Goal: Information Seeking & Learning: Find specific fact

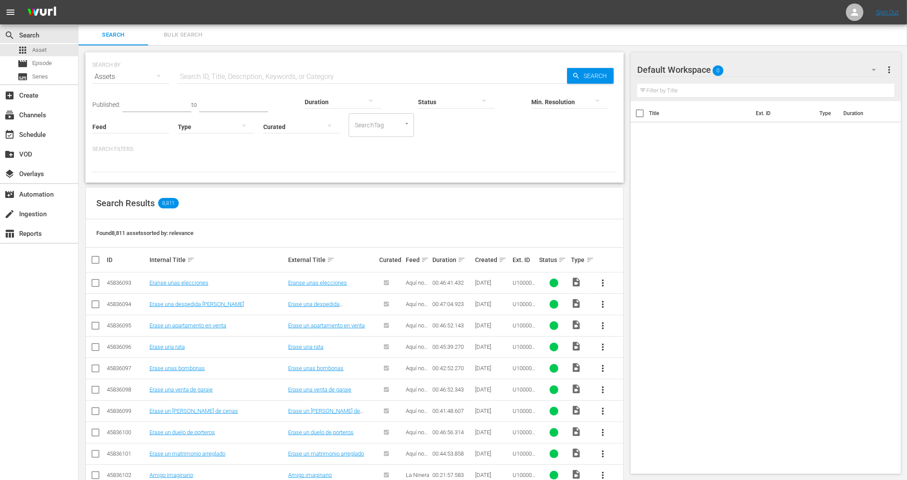
click at [251, 77] on input "text" at bounding box center [372, 76] width 389 height 21
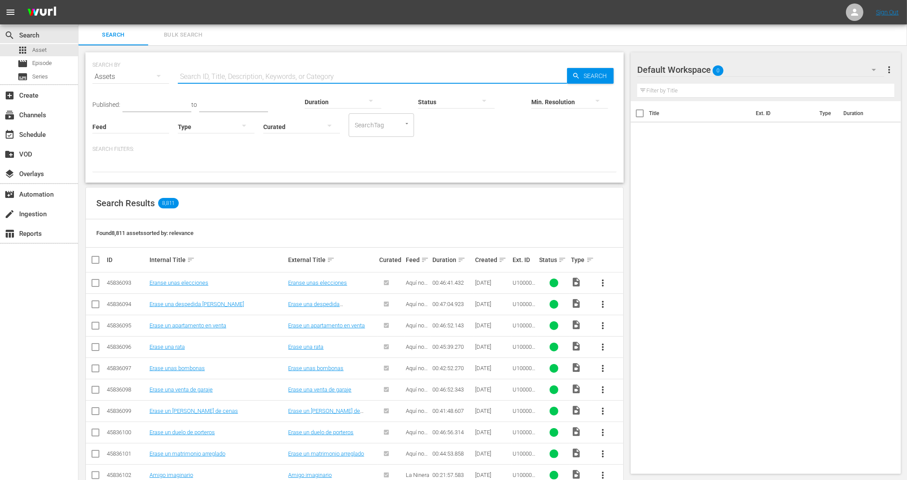
paste input "132547_U700432_BRA_A10"
type input "132547_U700432_BRA_A10"
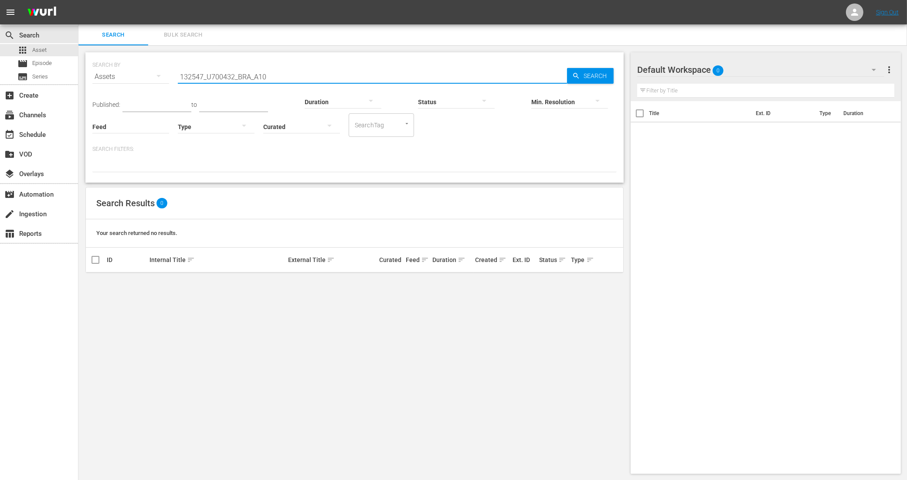
drag, startPoint x: 281, startPoint y: 76, endPoint x: 149, endPoint y: 69, distance: 131.8
click at [149, 69] on div "SEARCH BY Search By Assets Search ID, Title, Description, Keywords, or Category…" at bounding box center [354, 71] width 524 height 31
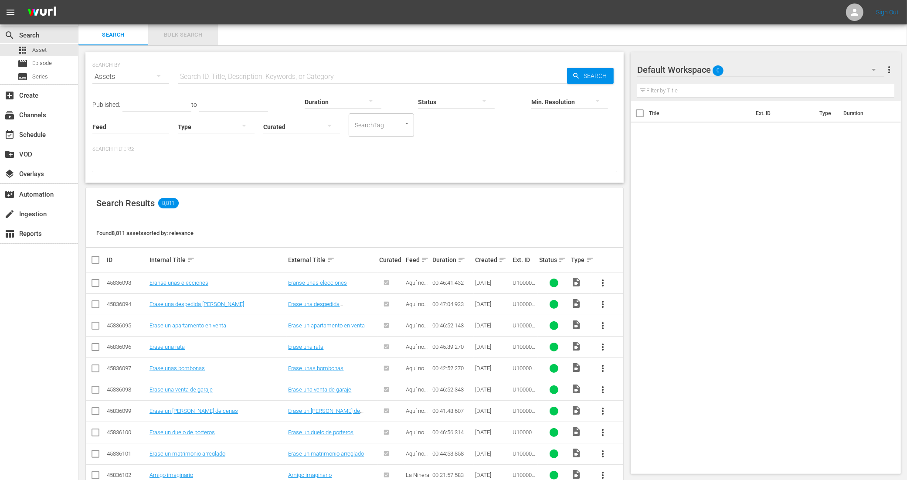
click at [196, 30] on span "Bulk Search" at bounding box center [182, 35] width 59 height 10
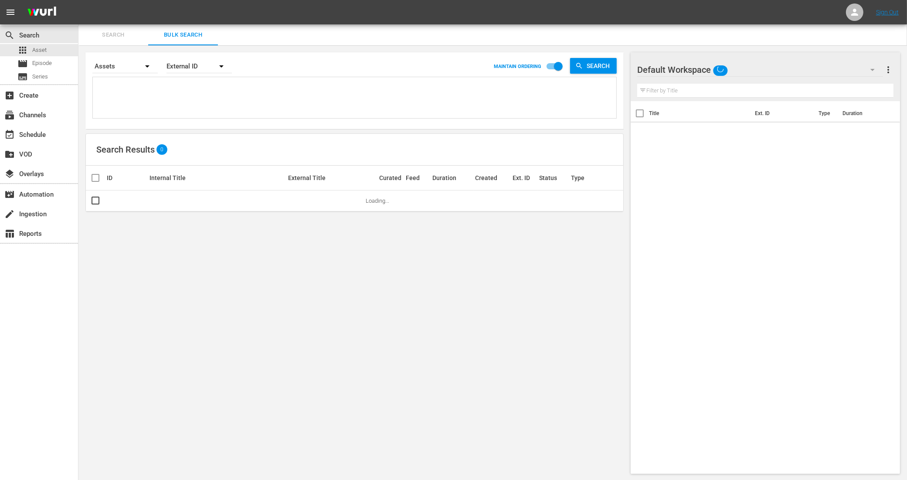
click at [184, 93] on textarea at bounding box center [355, 99] width 521 height 40
paste textarea "132547_U700432_BRA_A10 132547_U700432_LAT 2620_U700433_LAT 903097_U700329_BRA_A…"
type textarea "132547_U700432_BRA_A10 132547_U700432_LAT 2620_U700433_LAT 903097_U700329_BRA_A…"
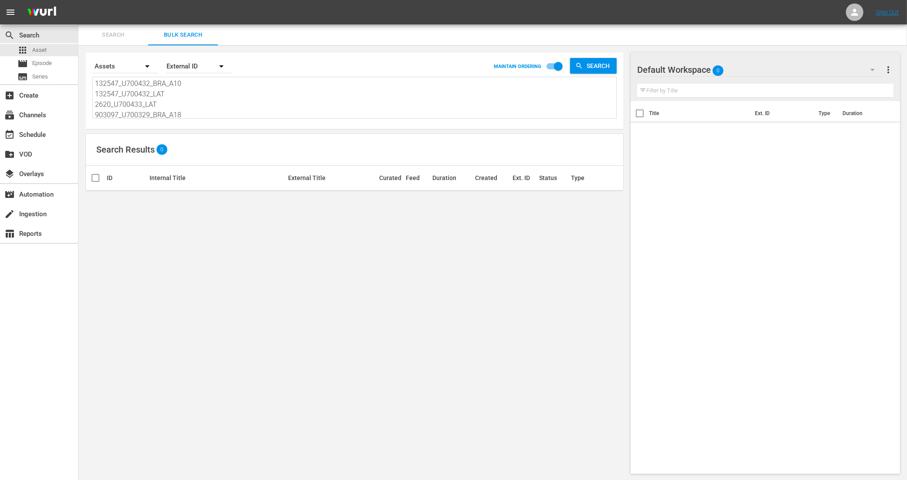
drag, startPoint x: 173, startPoint y: 116, endPoint x: 85, endPoint y: 70, distance: 99.4
click at [85, 70] on div "Search By Assets Order By External ID MAINTAIN ORDERING Search 132547_U700432_B…" at bounding box center [354, 90] width 538 height 77
click at [208, 89] on textarea at bounding box center [355, 98] width 521 height 40
paste textarea "132547_U700432_BRA_A10 132547_U700432_LAT 2620_U700433_LAT 903097_U700329_BRA_A…"
type textarea "132547_U700432_BRA_A10 132547_U700432_LAT 2620_U700433_LAT 903097_U700329_BRA_A…"
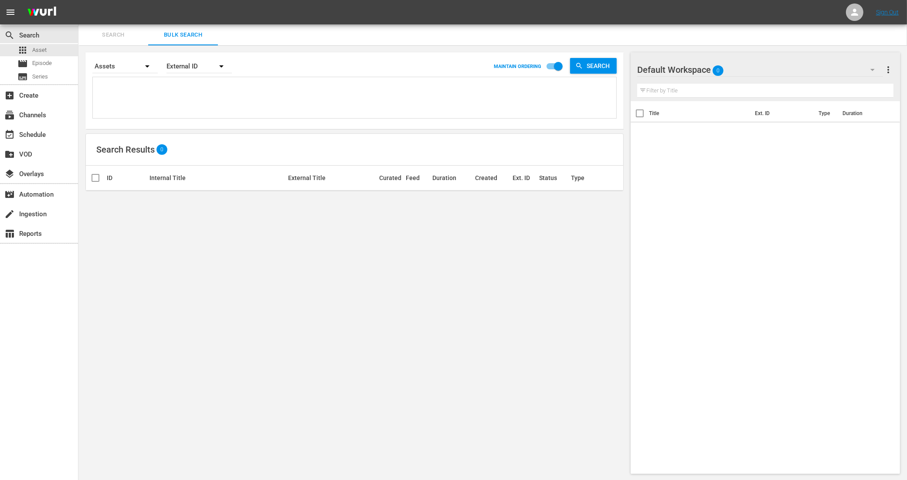
type textarea "132547_U700432_BRA_A10 132547_U700432_LAT 2620_U700433_LAT 903097_U700329_BRA_A…"
click at [115, 117] on textarea "132547_U700432_BRA_A10 132547_U700432_LAT 2620_U700433_LAT 903097_U700329_BRA_A…" at bounding box center [355, 98] width 521 height 40
drag, startPoint x: 112, startPoint y: 115, endPoint x: 87, endPoint y: 77, distance: 46.3
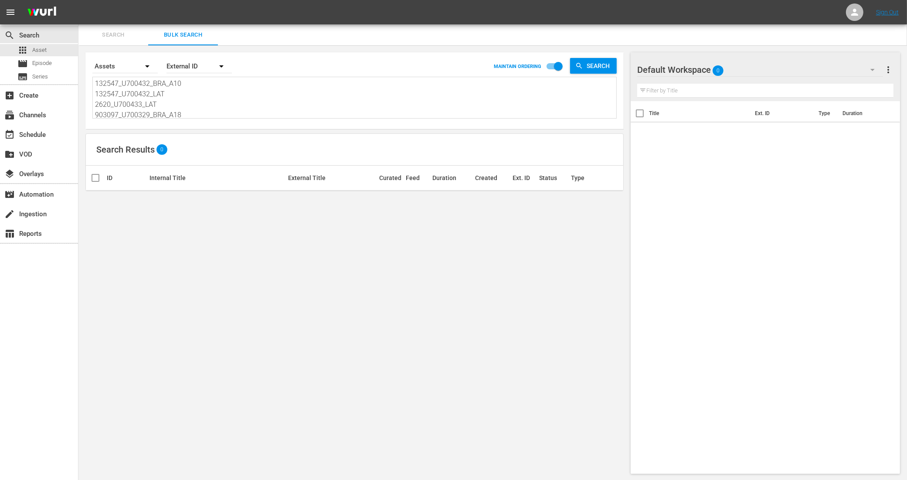
click at [87, 77] on div "Search By Assets Order By External ID MAINTAIN ORDERING Search 132547_U700432_B…" at bounding box center [354, 90] width 538 height 77
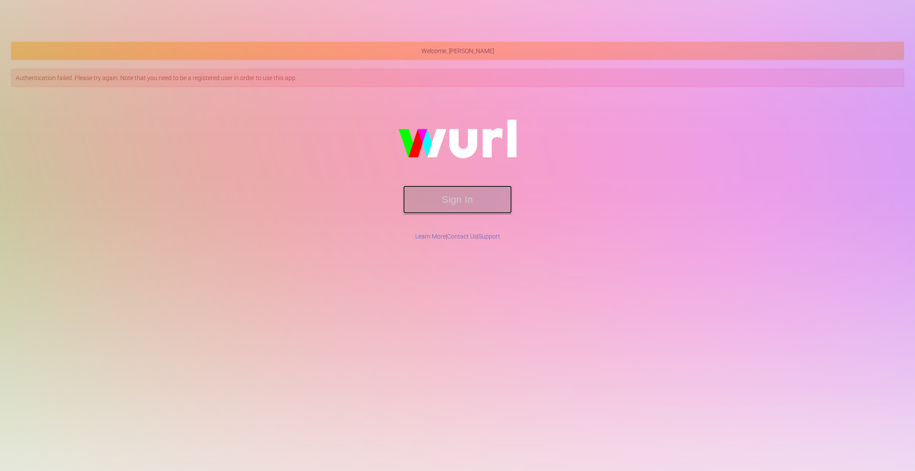
click at [467, 203] on button "Sign In" at bounding box center [457, 200] width 109 height 28
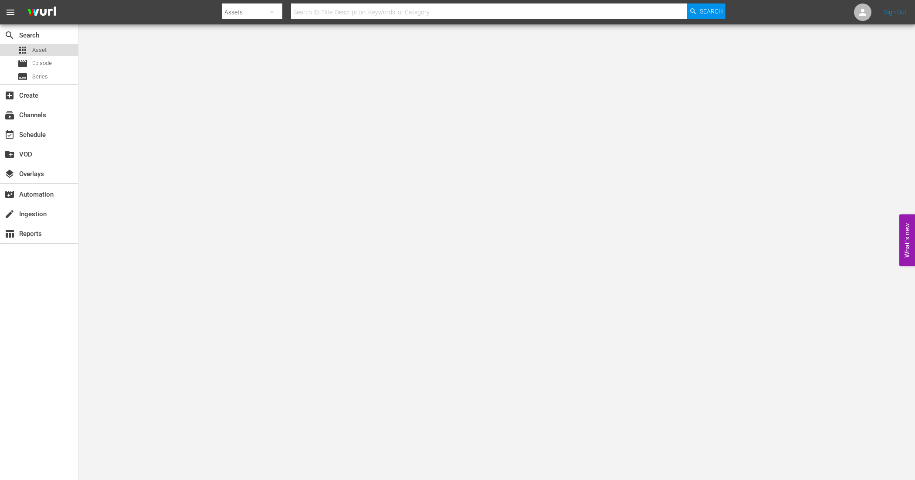
click at [42, 46] on span "Asset" at bounding box center [39, 50] width 14 height 9
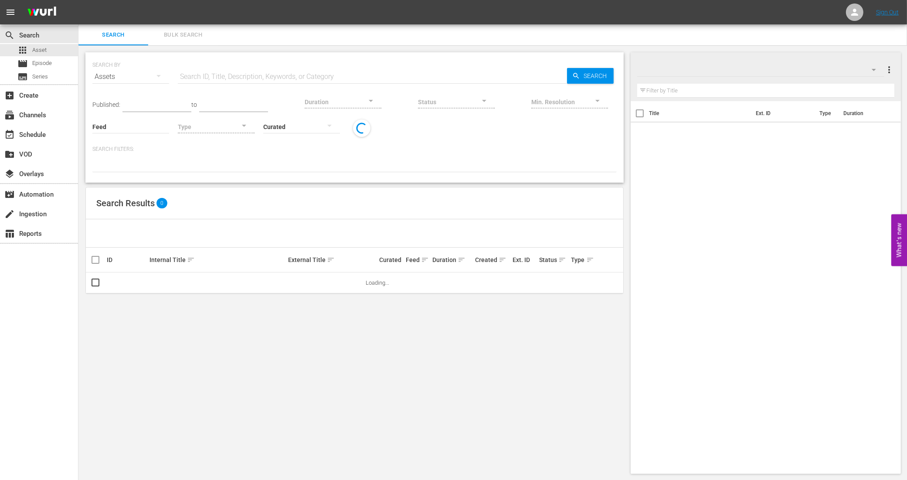
click at [187, 38] on span "Bulk Search" at bounding box center [182, 35] width 59 height 10
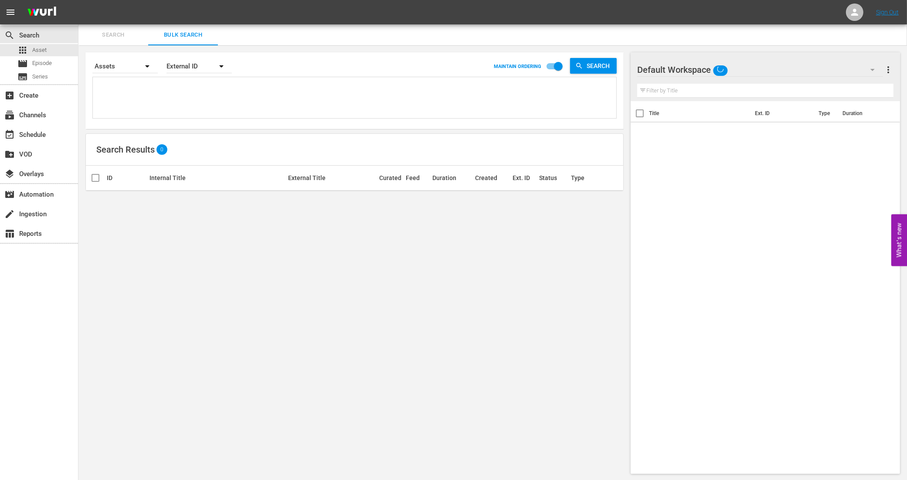
click at [177, 101] on textarea at bounding box center [355, 99] width 521 height 40
paste textarea "132547_U700432_BRA_A10 132547_U700432_LAT 2620_U700433_LAT 903097_U700329_BRA_A…"
type textarea "132547_U700432_BRA_A10 132547_U700432_LAT 2620_U700433_LAT 903097_U700329_BRA_A…"
drag, startPoint x: 176, startPoint y: 107, endPoint x: 77, endPoint y: 70, distance: 105.2
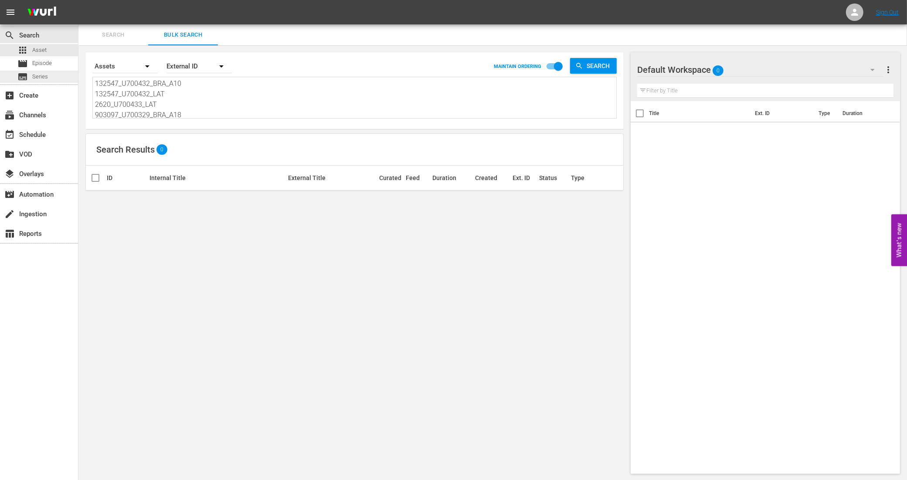
click at [78, 0] on div "search Search apps Asset movie Episode subtitles Series add_box Create subscrip…" at bounding box center [492, 0] width 828 height 0
click at [149, 109] on textarea at bounding box center [355, 98] width 521 height 40
click at [153, 91] on textarea at bounding box center [355, 98] width 521 height 40
paste textarea "132547_U700432_BRA_A10 132547_U700432_LAT 2620_U700433_LAT 903097_U700329_BRA_A…"
type textarea "132547_U700432_BRA_A10 132547_U700432_LAT 2620_U700433_LAT 903097_U700329_BRA_A…"
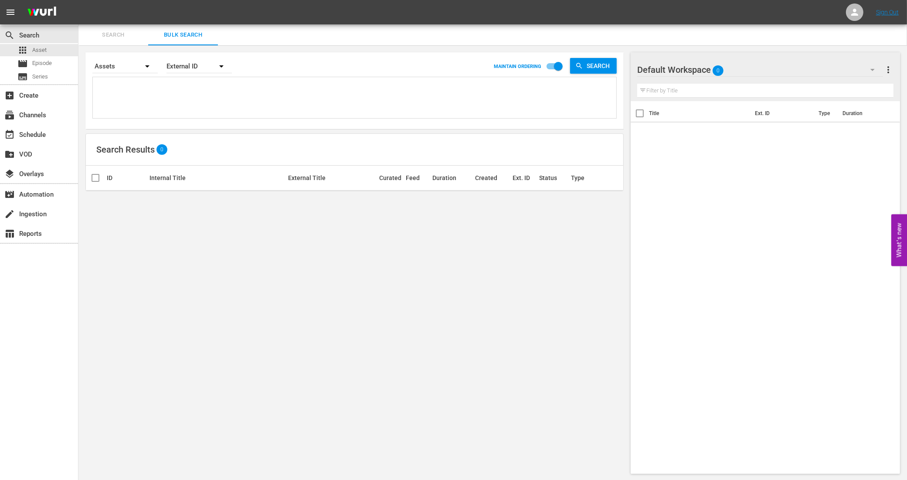
type textarea "132547_U700432_BRA_A10 132547_U700432_LAT 2620_U700433_LAT 903097_U700329_BRA_A…"
drag, startPoint x: 149, startPoint y: 112, endPoint x: 88, endPoint y: 64, distance: 76.7
click at [88, 64] on div "Search By Assets Order By External ID MAINTAIN ORDERING Search 132547_U700432_B…" at bounding box center [354, 90] width 538 height 77
